Goal: Task Accomplishment & Management: Manage account settings

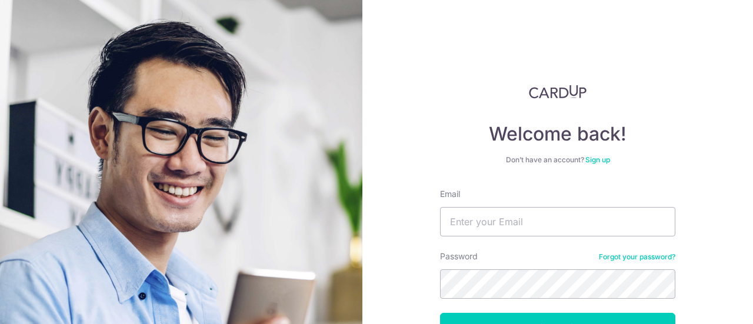
click at [482, 207] on input "Email" at bounding box center [557, 221] width 235 height 29
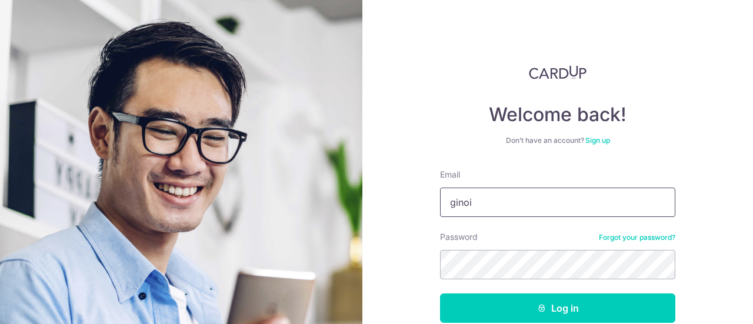
type input "[EMAIL_ADDRESS][DOMAIN_NAME]"
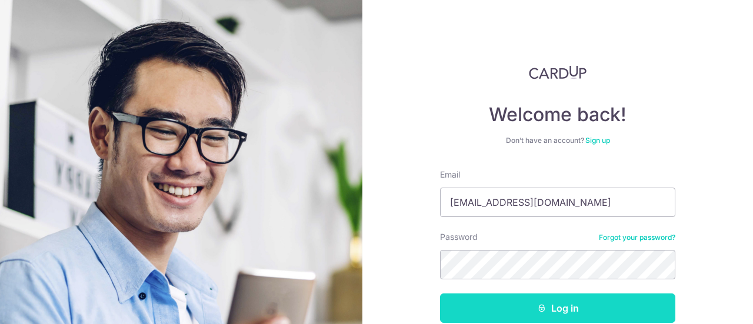
click at [552, 312] on button "Log in" at bounding box center [557, 308] width 235 height 29
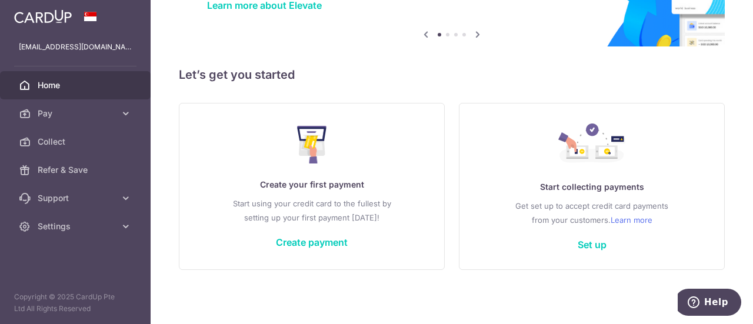
scroll to position [105, 0]
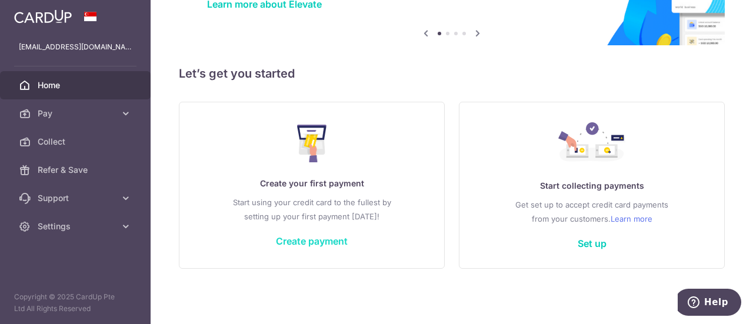
click at [334, 242] on link "Create payment" at bounding box center [312, 241] width 72 height 12
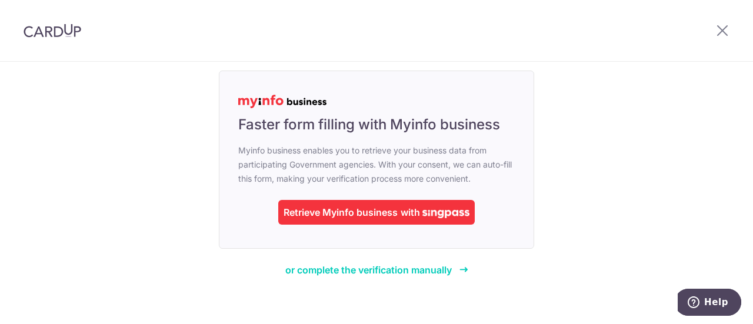
scroll to position [108, 0]
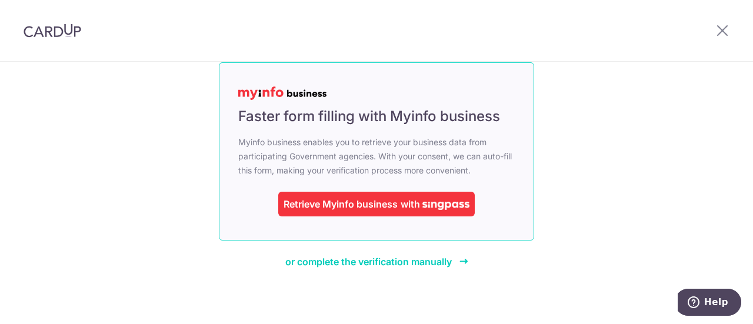
click at [441, 207] on img at bounding box center [445, 206] width 47 height 8
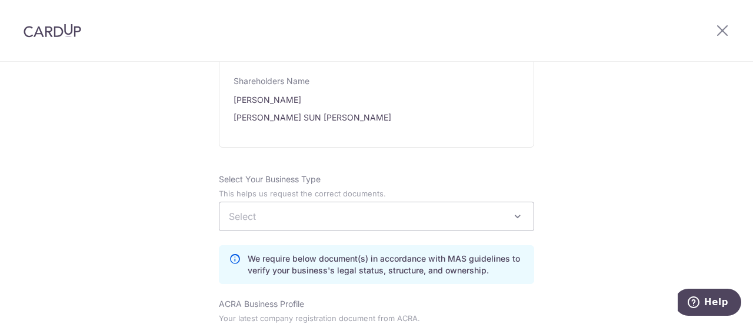
scroll to position [804, 0]
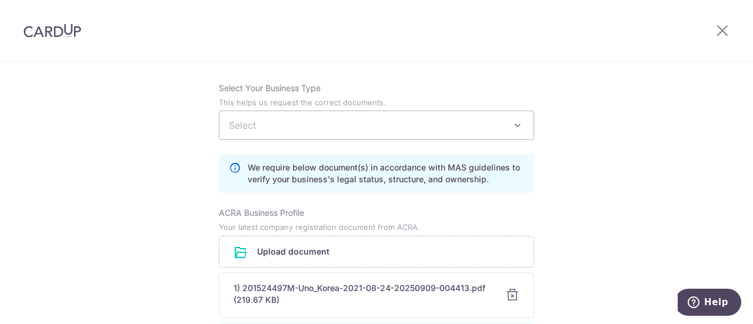
click at [248, 119] on span "Select" at bounding box center [242, 125] width 27 height 12
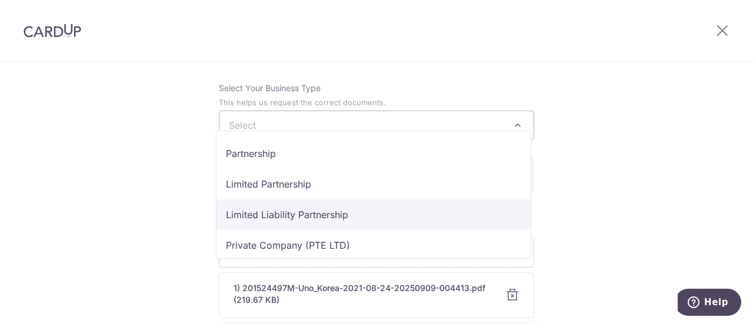
scroll to position [59, 0]
select select "Private Company (PTE LTD)"
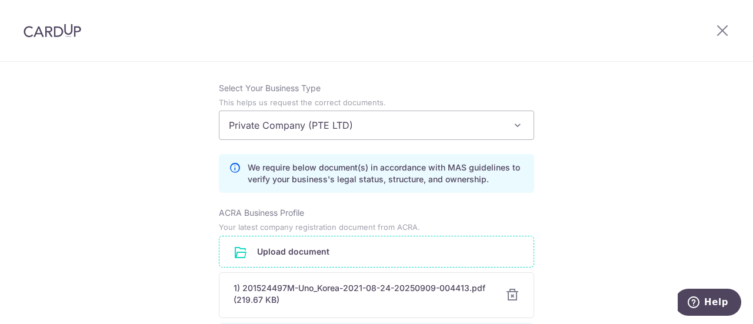
click at [287, 244] on input "file" at bounding box center [376, 252] width 314 height 31
click at [510, 288] on div at bounding box center [512, 295] width 14 height 14
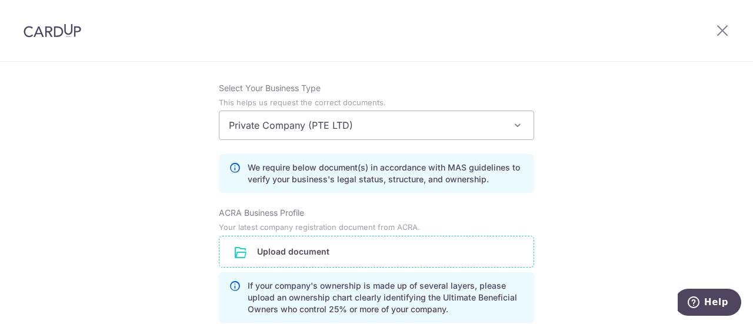
click at [315, 239] on input "file" at bounding box center [376, 252] width 314 height 31
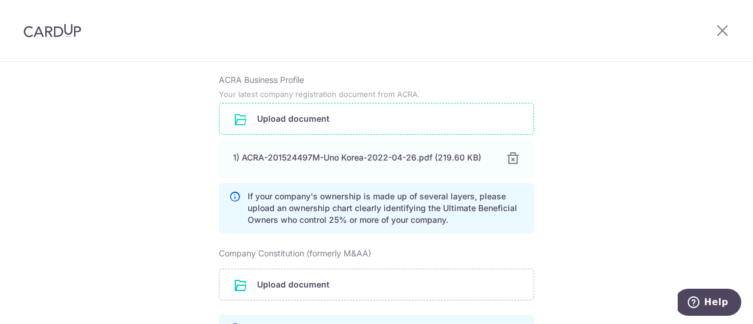
scroll to position [941, 0]
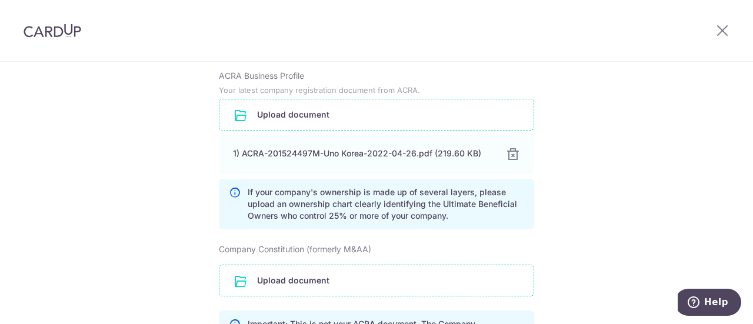
click at [291, 268] on input "file" at bounding box center [376, 280] width 314 height 31
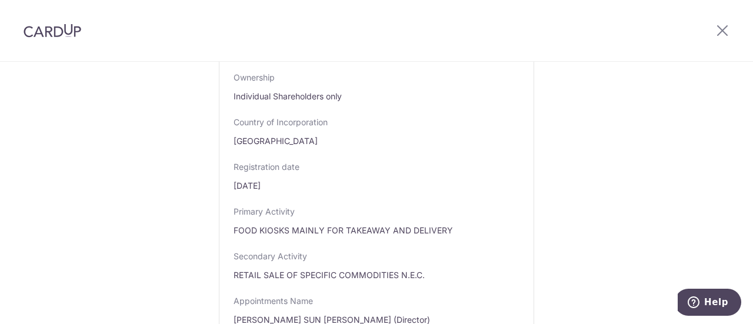
scroll to position [392, 0]
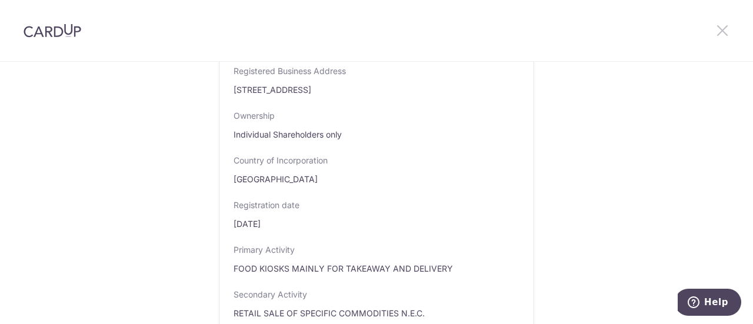
click at [717, 31] on icon at bounding box center [723, 30] width 14 height 15
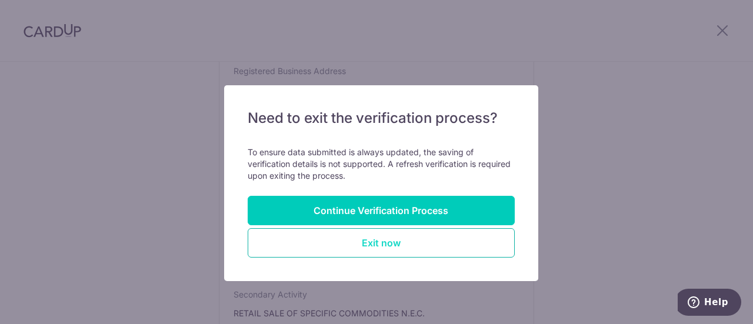
click at [367, 245] on button "Exit now" at bounding box center [381, 242] width 267 height 29
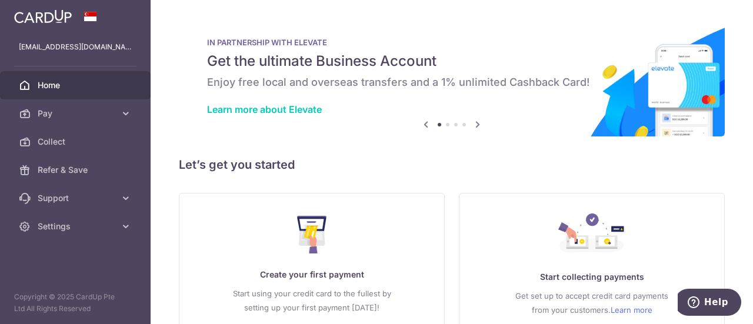
scroll to position [91, 0]
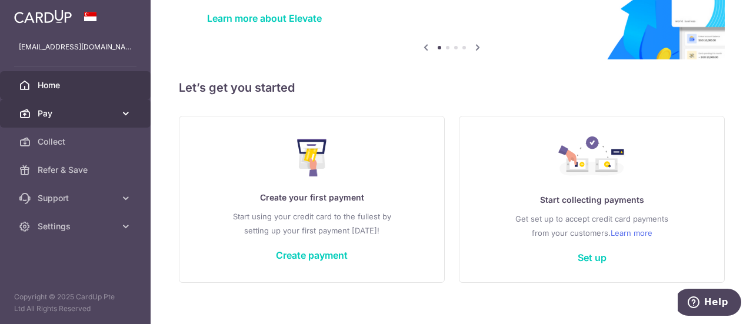
click at [54, 117] on span "Pay" at bounding box center [77, 114] width 78 height 12
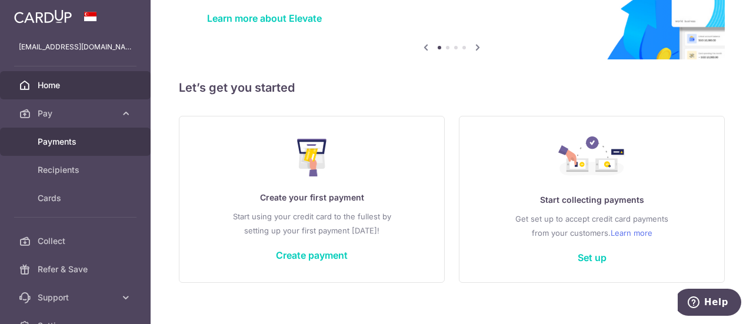
click at [68, 139] on span "Payments" at bounding box center [77, 142] width 78 height 12
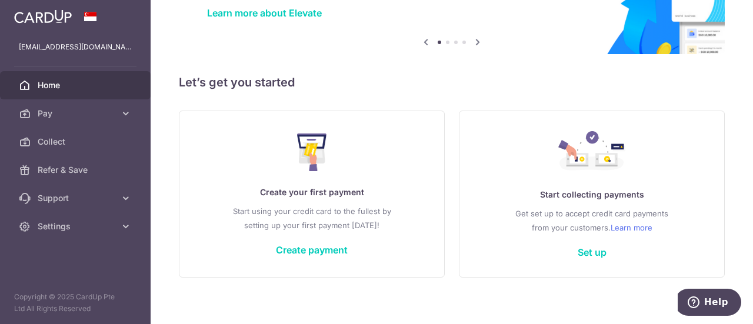
scroll to position [105, 0]
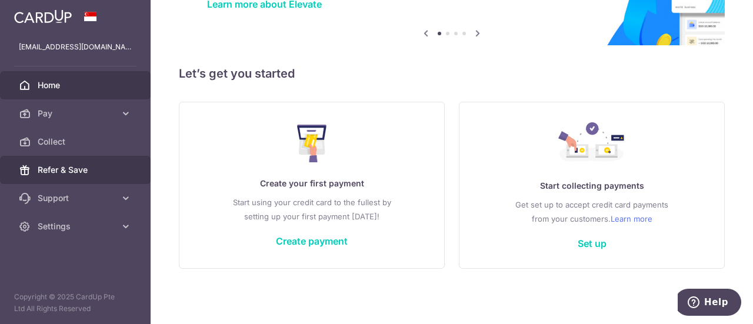
click at [66, 174] on span "Refer & Save" at bounding box center [77, 170] width 78 height 12
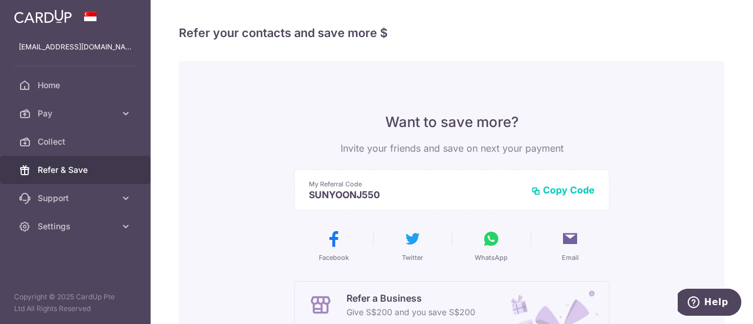
click at [41, 15] on img at bounding box center [43, 16] width 58 height 14
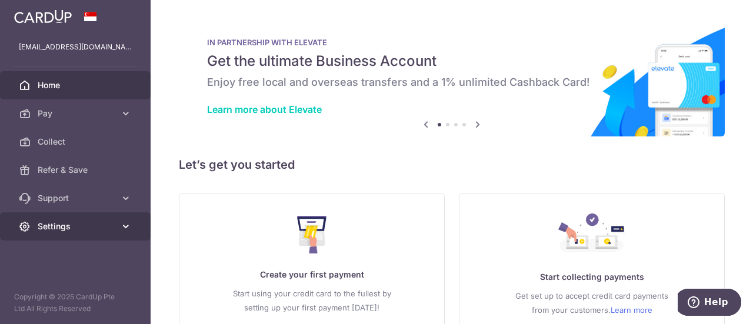
click at [52, 230] on span "Settings" at bounding box center [77, 227] width 78 height 12
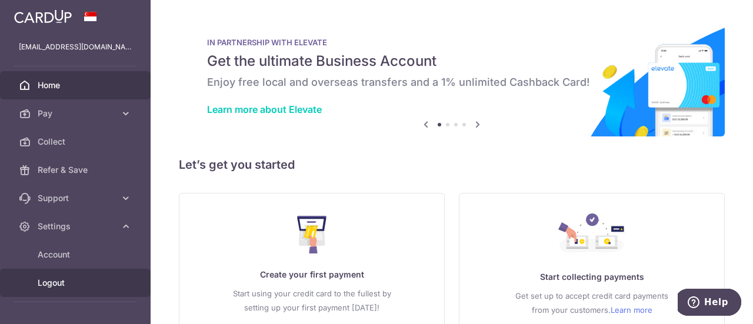
click at [49, 282] on span "Logout" at bounding box center [77, 283] width 78 height 12
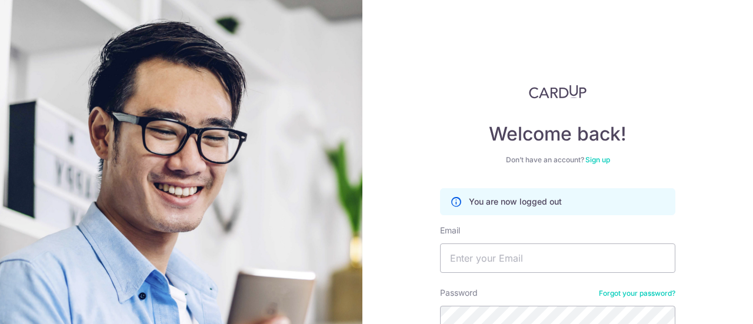
scroll to position [59, 0]
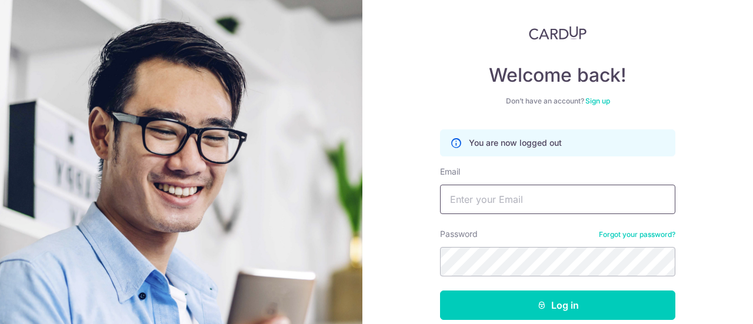
type input "rubyyoonsg@gmail.com"
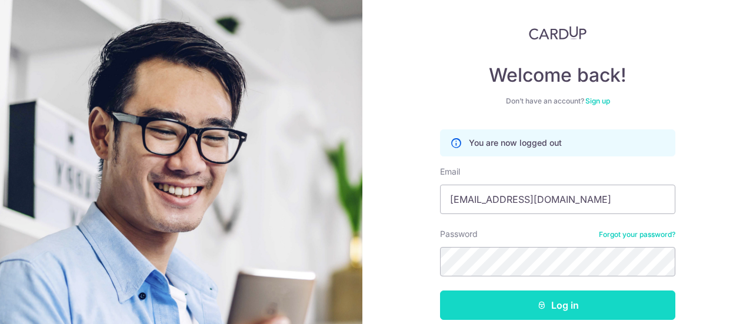
click at [569, 310] on button "Log in" at bounding box center [557, 305] width 235 height 29
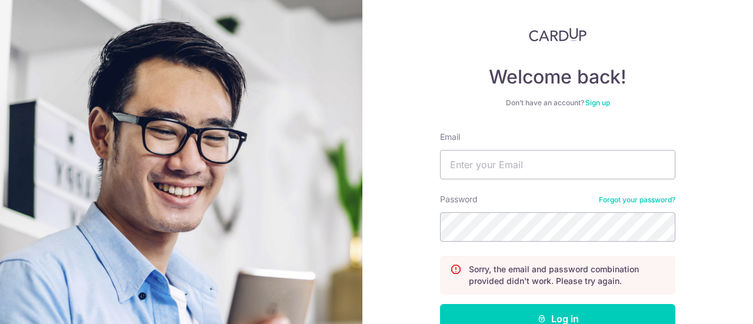
scroll to position [59, 0]
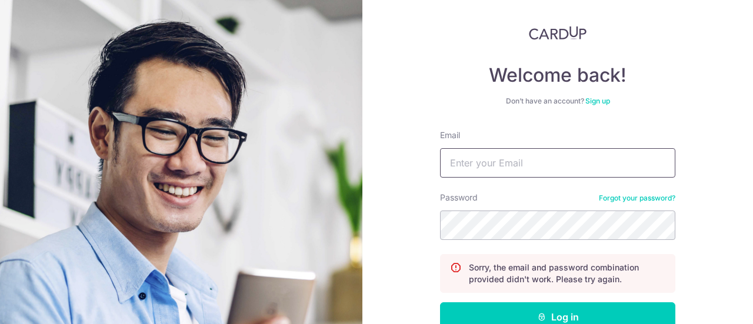
click at [508, 162] on input "Email" at bounding box center [557, 162] width 235 height 29
type input "[EMAIL_ADDRESS][DOMAIN_NAME]"
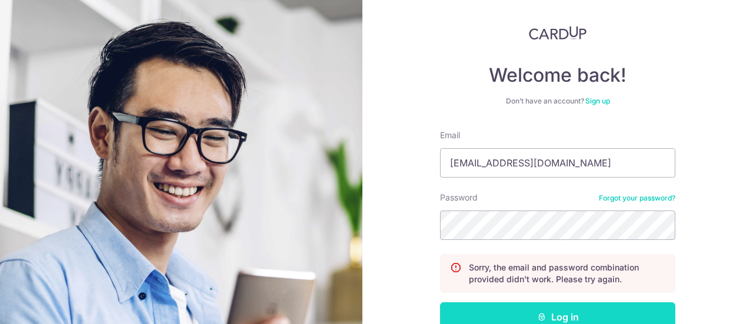
click at [585, 312] on button "Log in" at bounding box center [557, 316] width 235 height 29
